Goal: Task Accomplishment & Management: Use online tool/utility

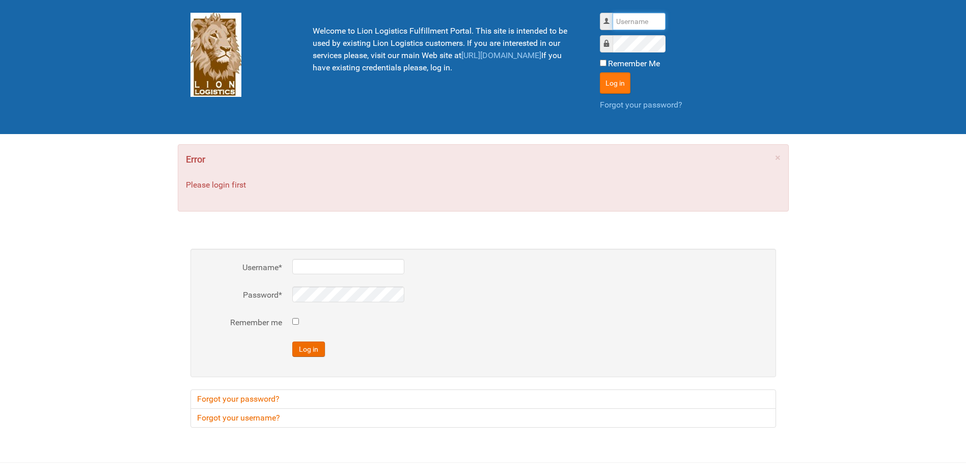
type input "Lion"
click at [614, 84] on button "Log in" at bounding box center [615, 82] width 31 height 21
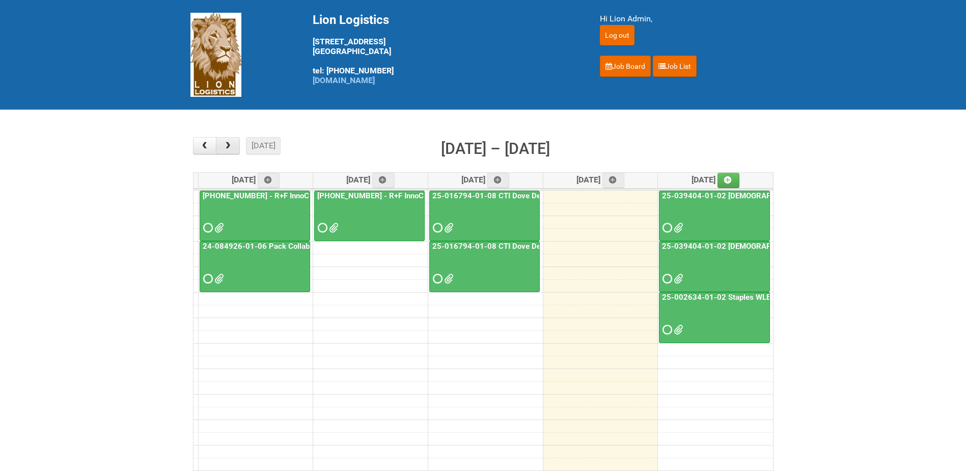
click at [228, 145] on span "button" at bounding box center [228, 146] width 10 height 8
